Goal: Task Accomplishment & Management: Manage account settings

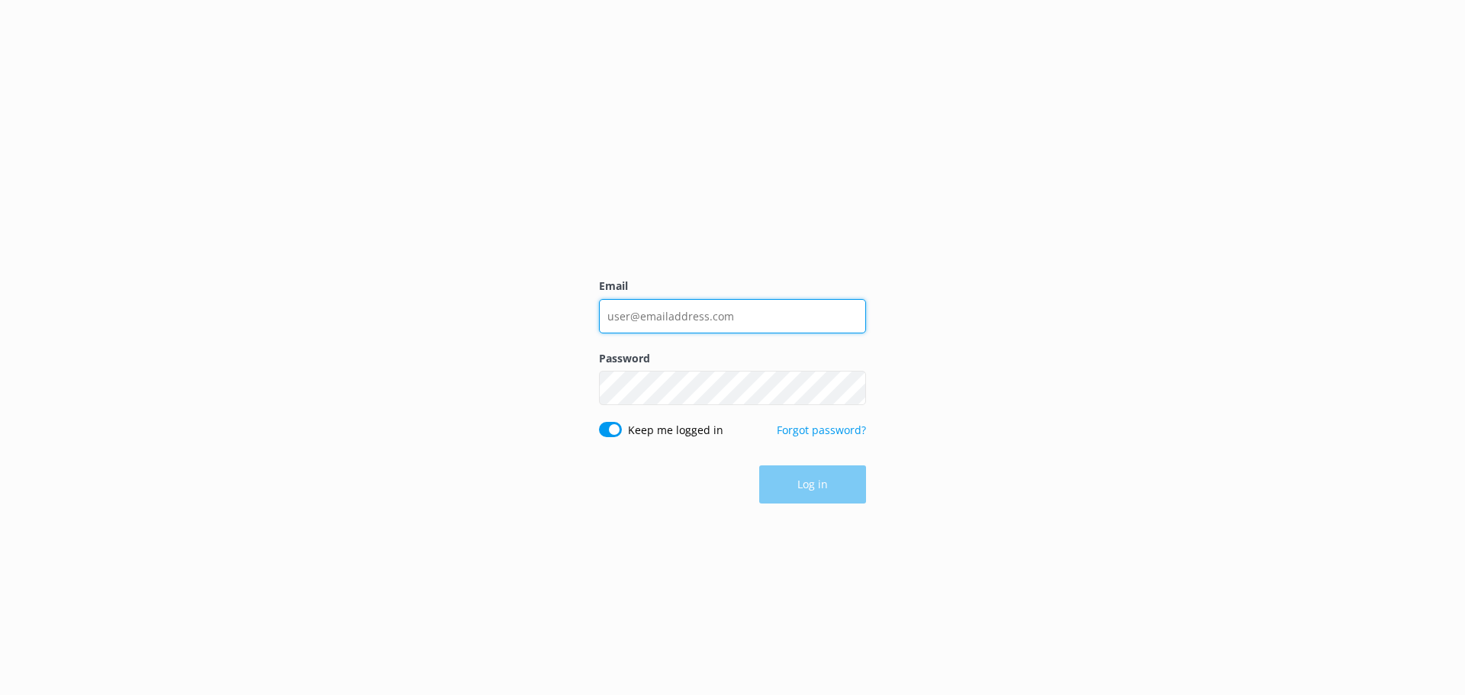
type input "[EMAIL_ADDRESS][DOMAIN_NAME]"
click at [716, 307] on input "[EMAIL_ADDRESS][DOMAIN_NAME]" at bounding box center [732, 315] width 267 height 34
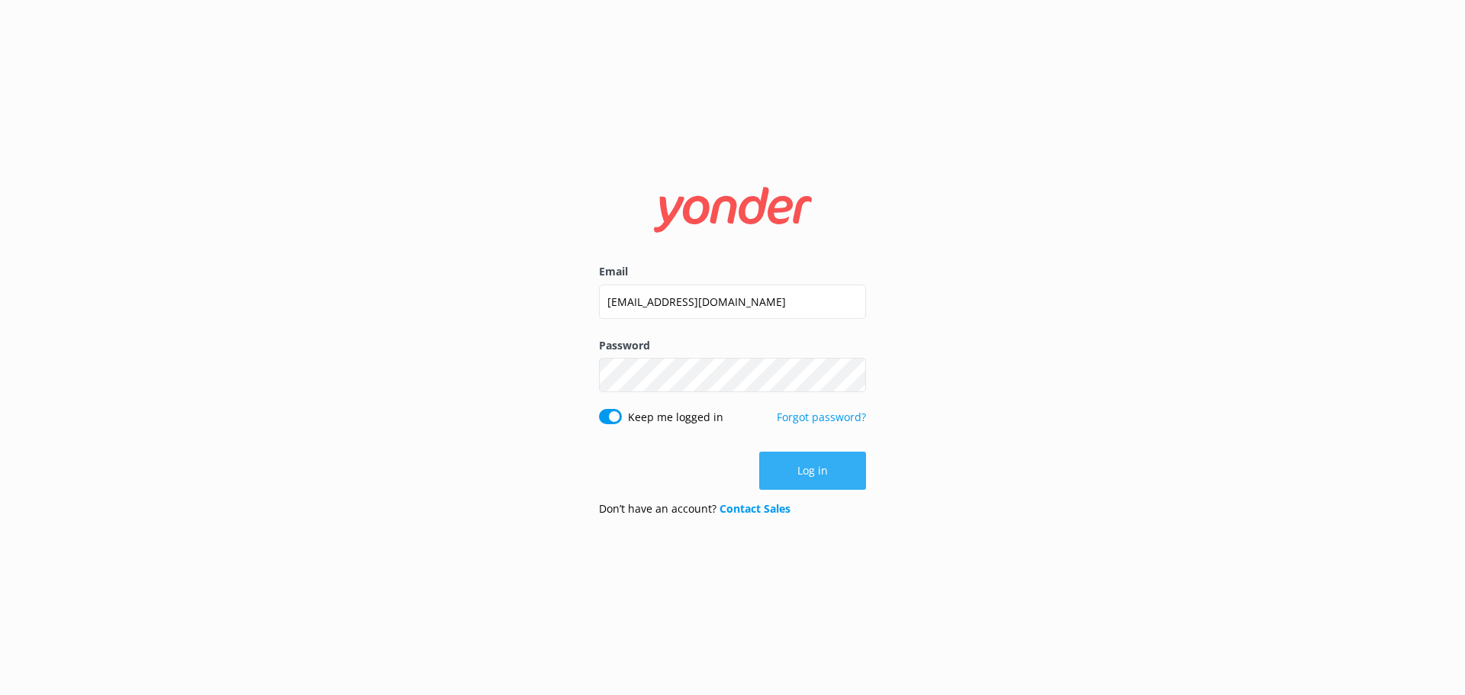
click at [782, 462] on button "Log in" at bounding box center [812, 471] width 107 height 38
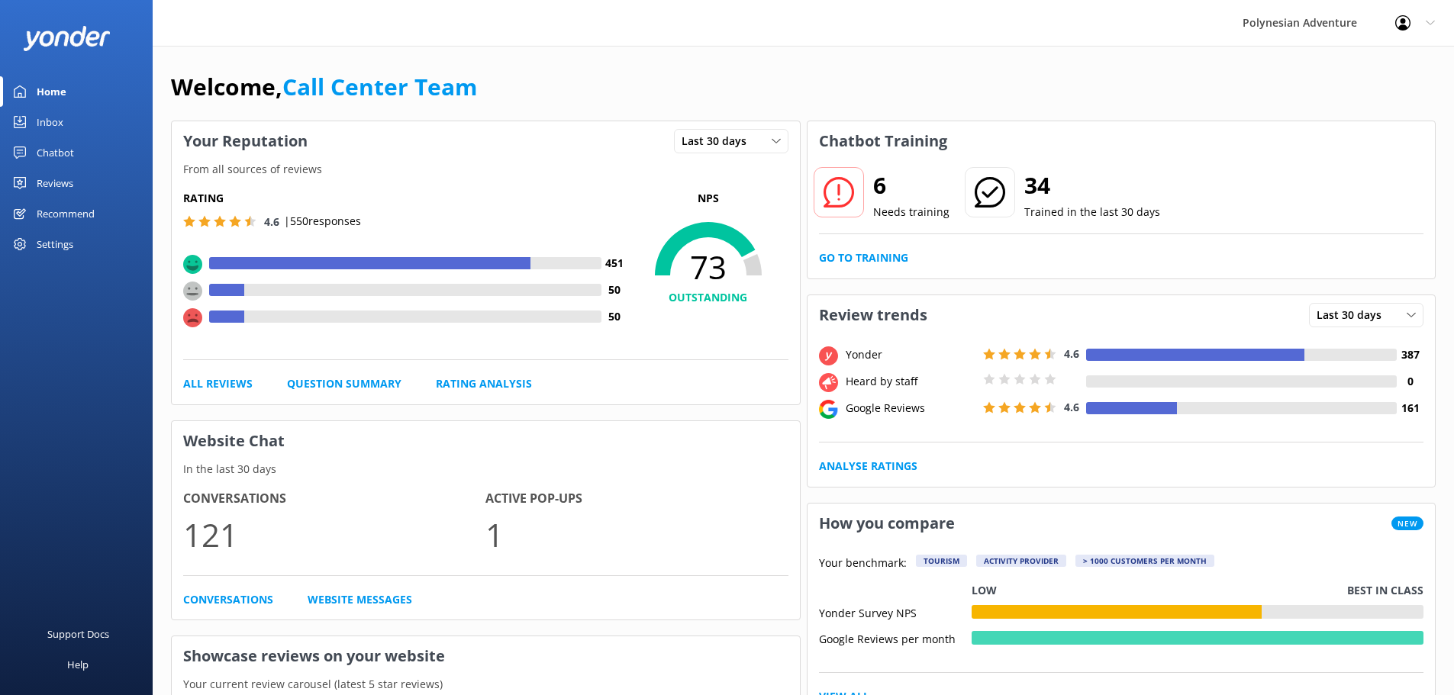
click at [81, 114] on link "Inbox" at bounding box center [76, 122] width 153 height 31
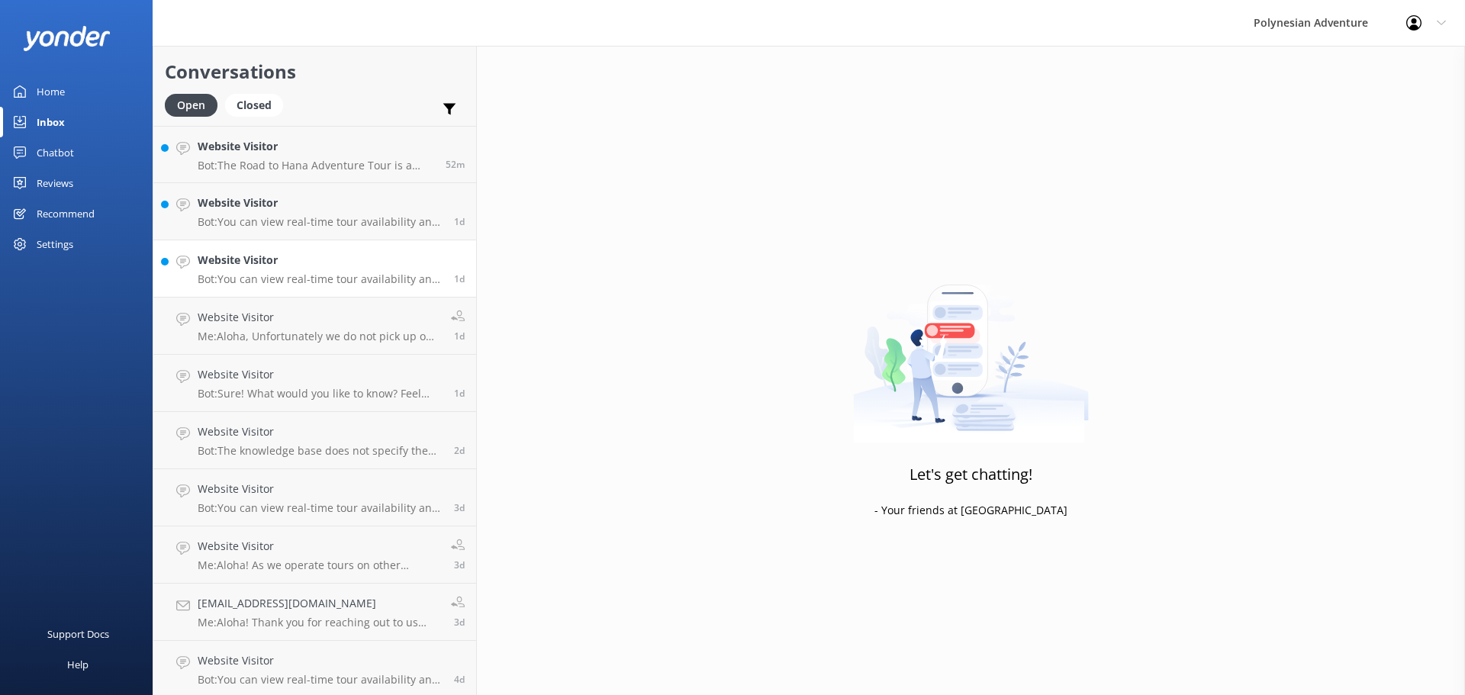
click at [285, 266] on h4 "Website Visitor" at bounding box center [320, 260] width 245 height 17
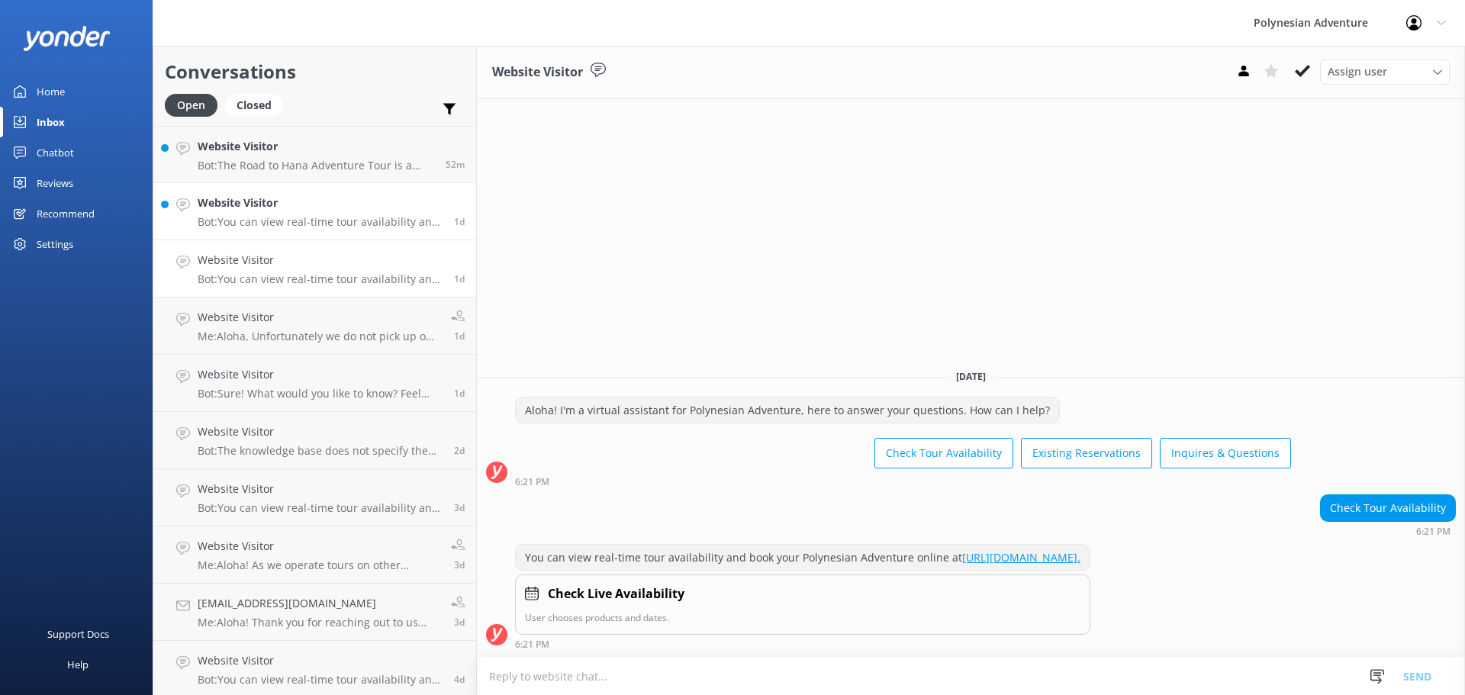
click at [286, 207] on h4 "Website Visitor" at bounding box center [320, 203] width 245 height 17
click at [269, 169] on p "Bot: The Road to Hana Adventure Tour is a full-day guided journey along one of …" at bounding box center [316, 166] width 237 height 14
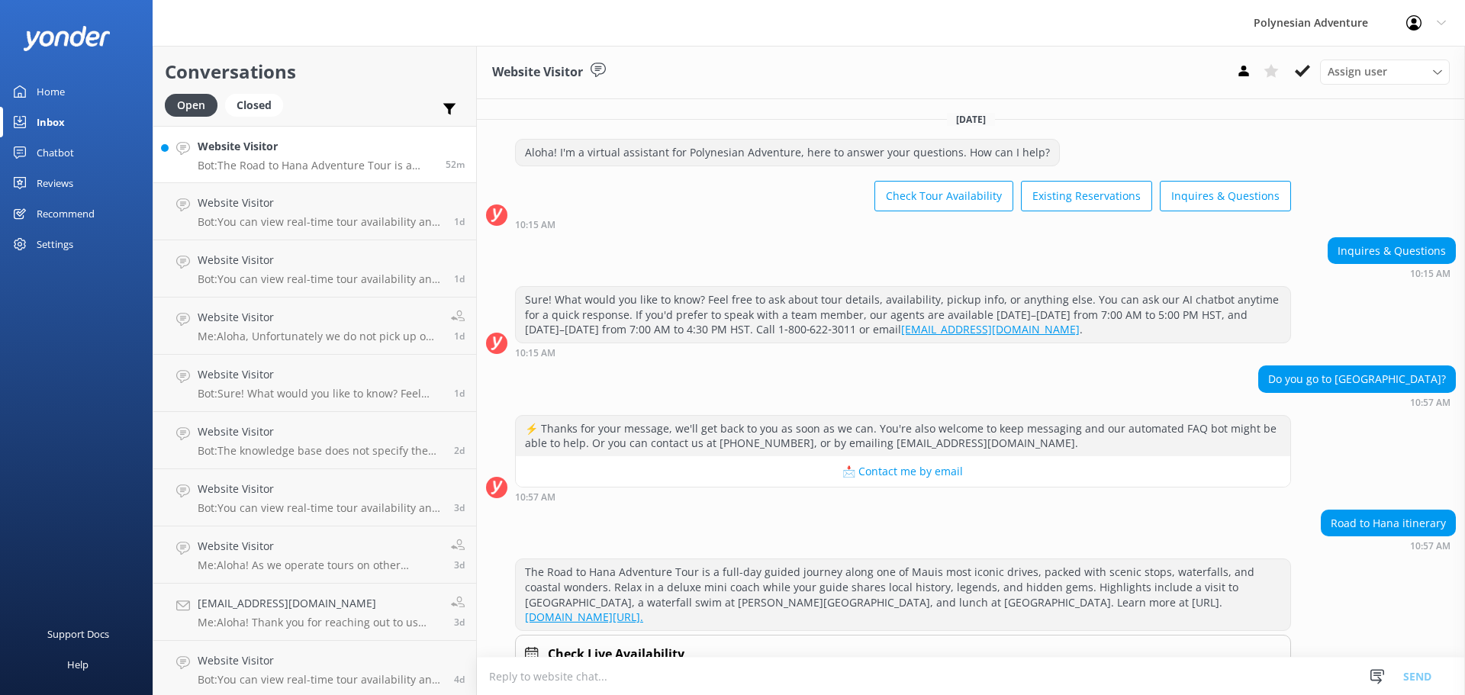
scroll to position [45, 0]
